Goal: Information Seeking & Learning: Learn about a topic

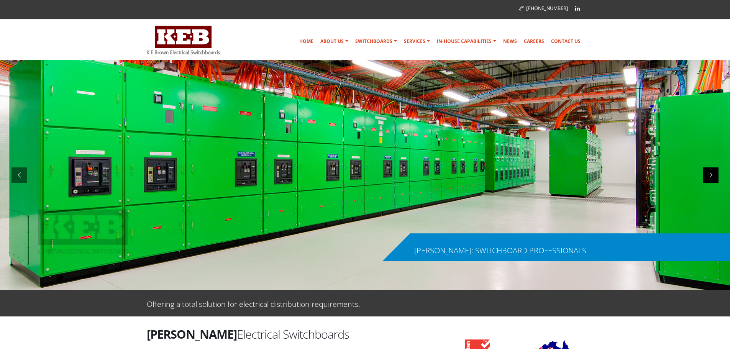
click at [711, 176] on div at bounding box center [711, 175] width 15 height 15
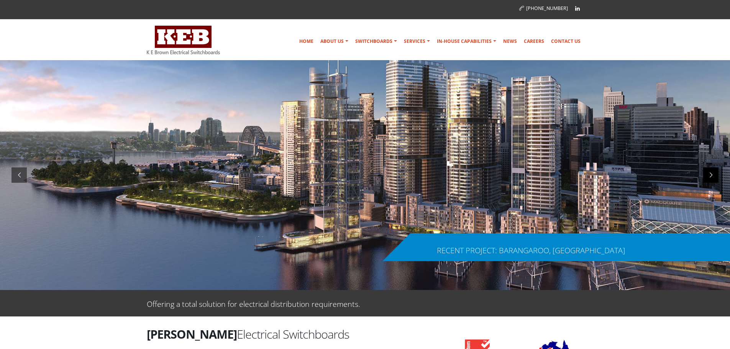
click at [711, 176] on div at bounding box center [711, 175] width 15 height 15
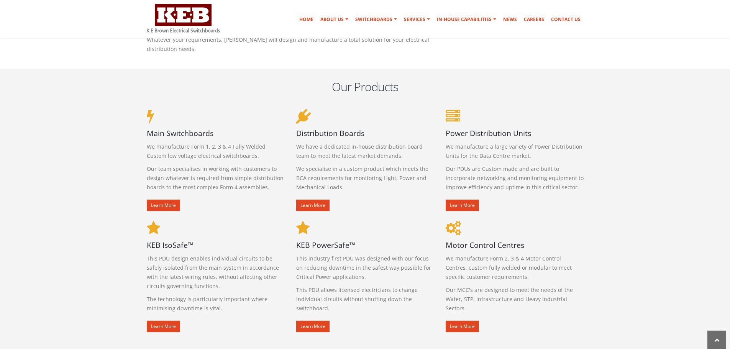
scroll to position [383, 0]
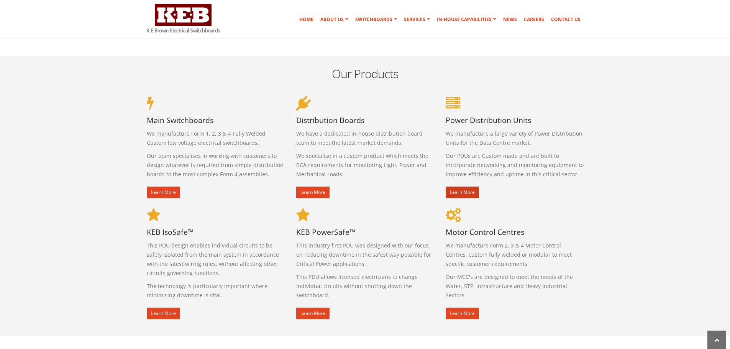
click at [455, 191] on link "Learn More" at bounding box center [462, 193] width 33 height 12
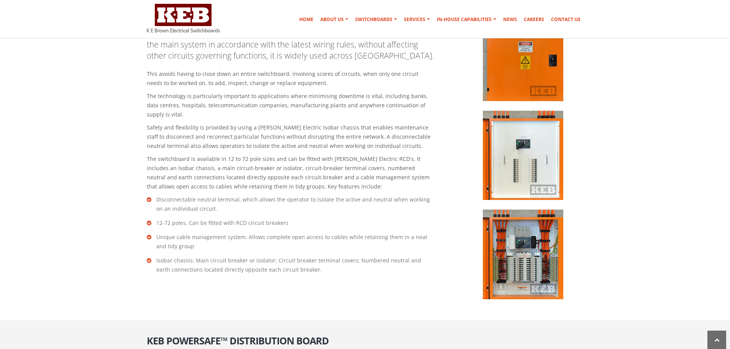
scroll to position [1077, 0]
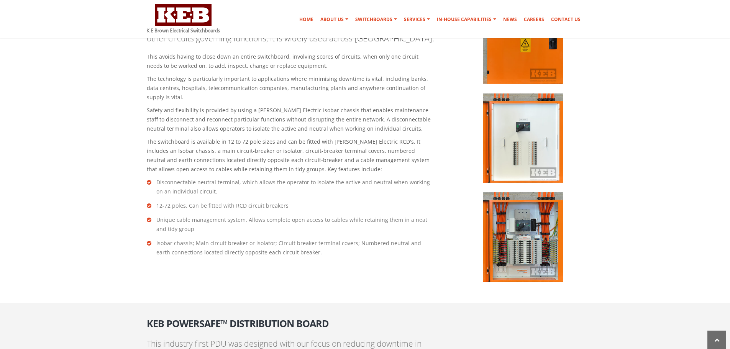
click at [530, 228] on img at bounding box center [523, 236] width 81 height 89
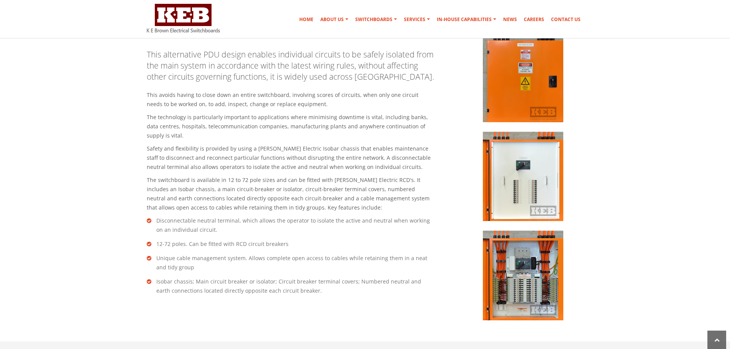
click at [530, 195] on img at bounding box center [523, 176] width 81 height 89
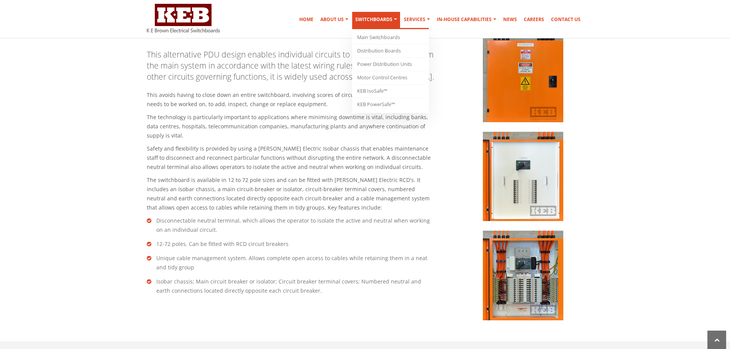
click at [390, 20] on link "Switchboards" at bounding box center [376, 20] width 48 height 17
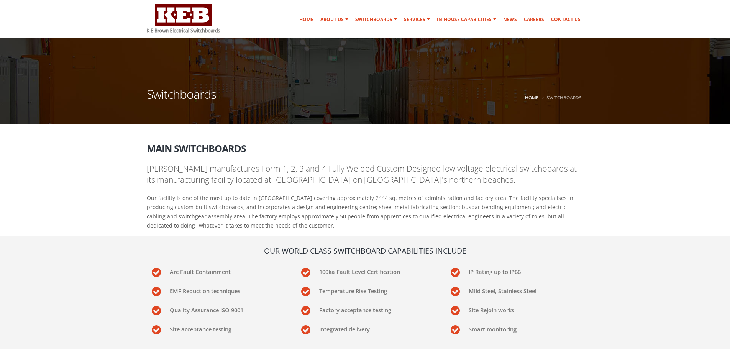
scroll to position [38, 0]
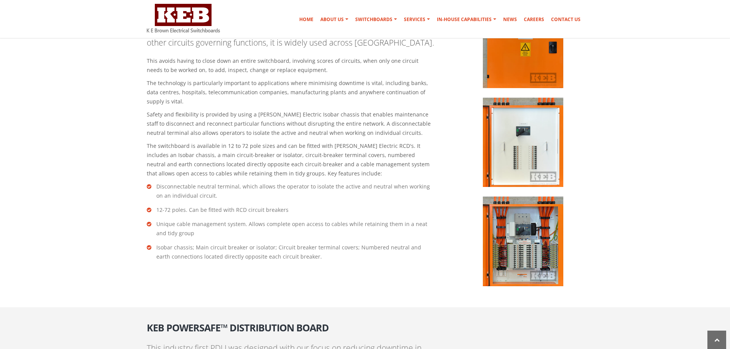
scroll to position [1077, 0]
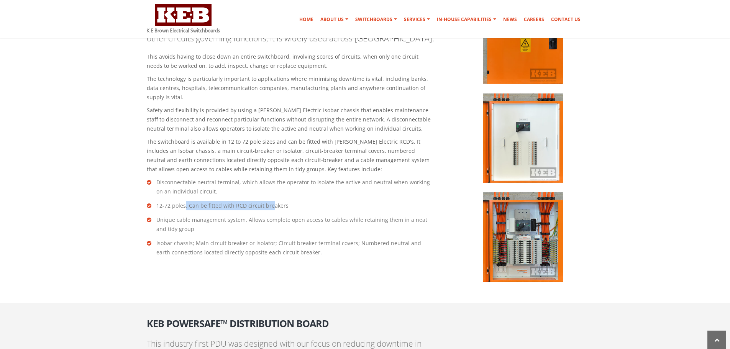
drag, startPoint x: 184, startPoint y: 205, endPoint x: 278, endPoint y: 206, distance: 93.6
click at [272, 207] on li "12-72 poles. Can be fitted with RCD circuit breakers" at bounding box center [291, 205] width 288 height 9
click at [280, 205] on li "12-72 poles. Can be fitted with RCD circuit breakers" at bounding box center [291, 205] width 288 height 9
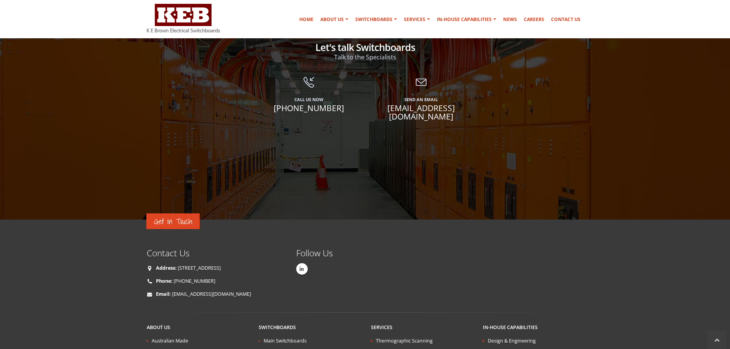
scroll to position [1614, 0]
